Goal: Information Seeking & Learning: Learn about a topic

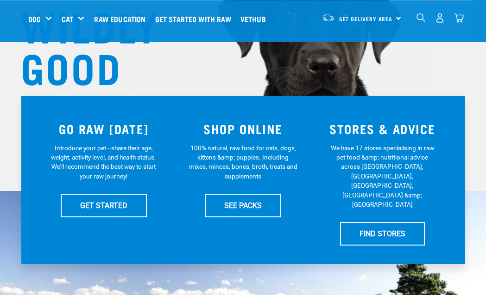
scroll to position [124, 0]
click at [367, 222] on link "FIND STORES" at bounding box center [382, 233] width 85 height 23
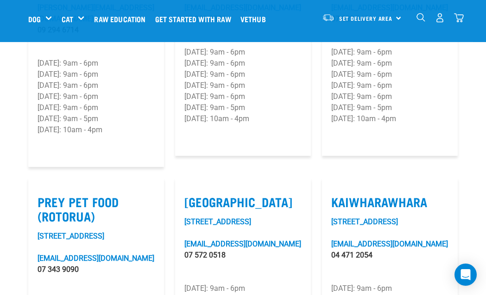
scroll to position [1136, 0]
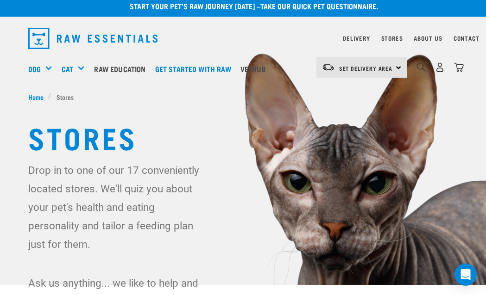
scroll to position [0, 0]
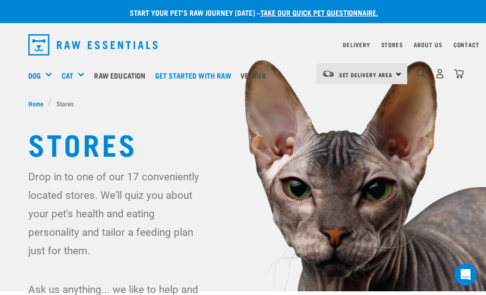
click at [0, 0] on h5 "Get Started Packs" at bounding box center [0, 0] width 0 height 0
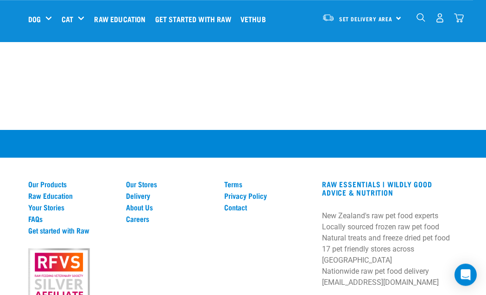
scroll to position [617, 0]
click at [55, 203] on link "Your Stories" at bounding box center [71, 207] width 87 height 8
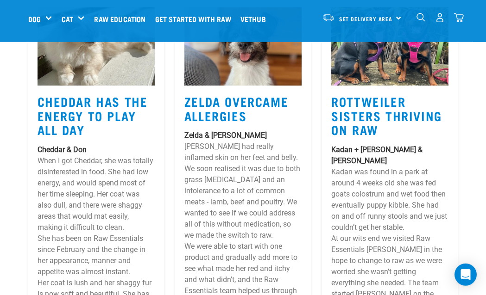
scroll to position [3376, 0]
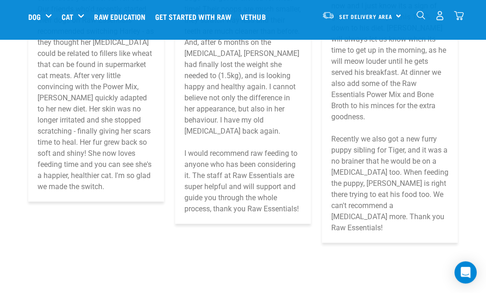
scroll to position [7166, 0]
